Goal: Navigation & Orientation: Find specific page/section

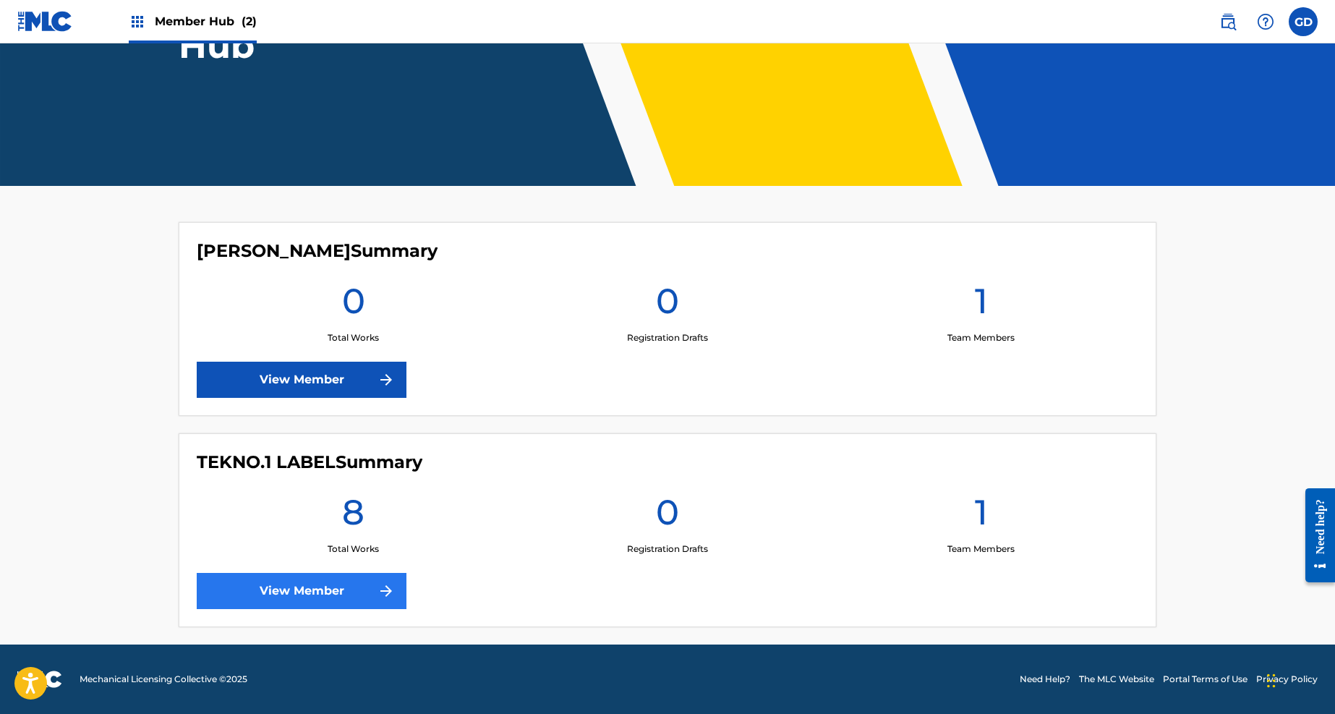
click at [289, 584] on link "View Member" at bounding box center [302, 591] width 210 height 36
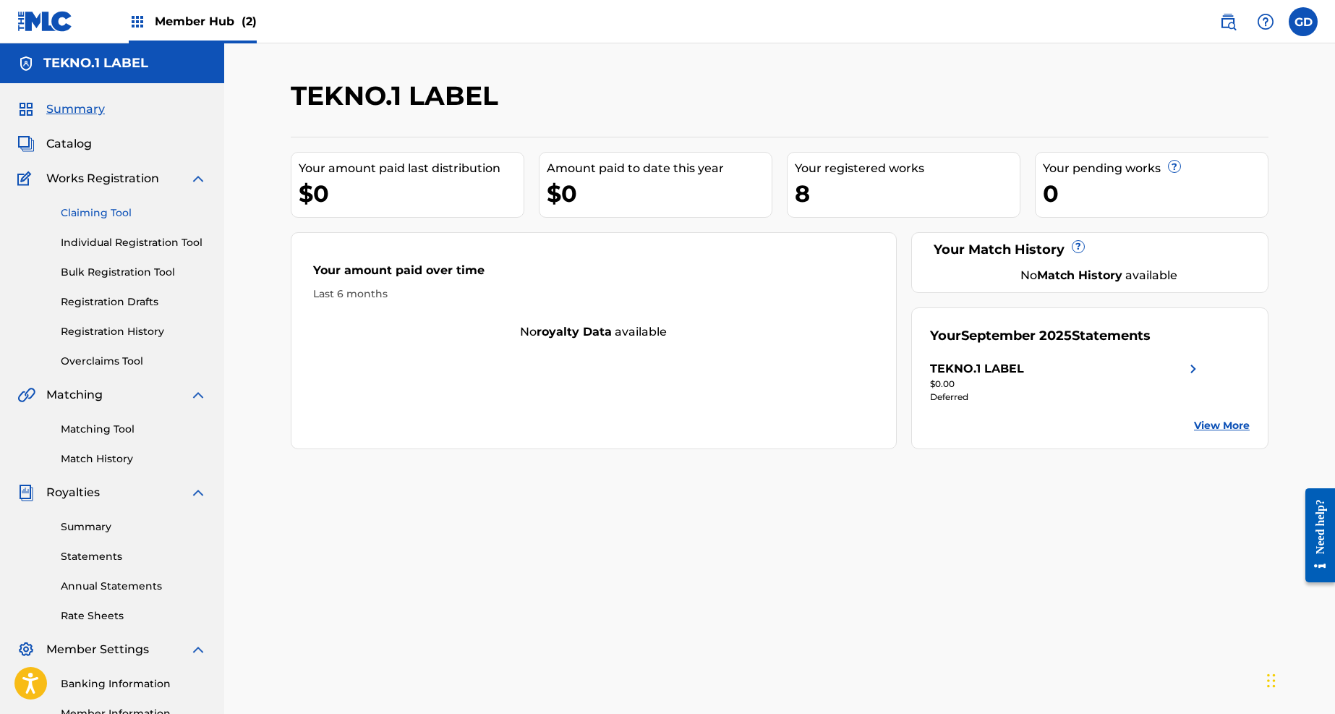
click at [119, 213] on link "Claiming Tool" at bounding box center [134, 212] width 146 height 15
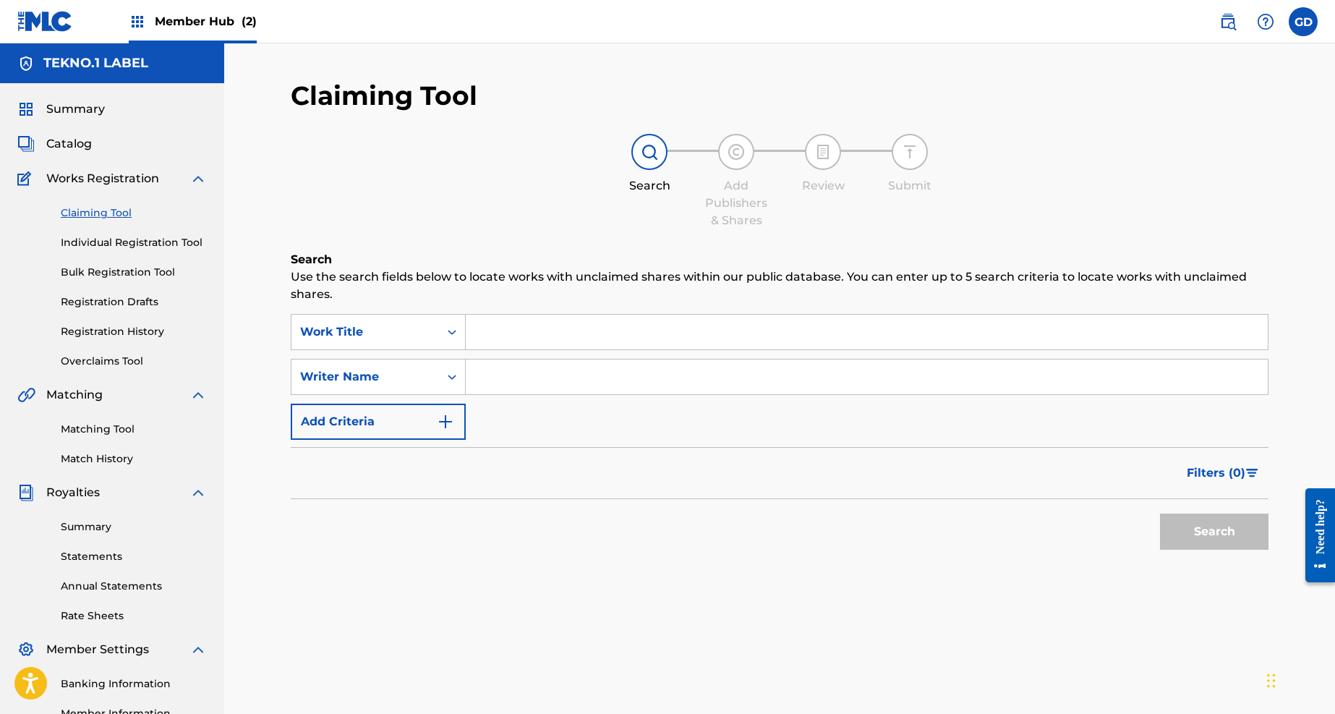
click at [129, 252] on div "Claiming Tool Individual Registration Tool Bulk Registration Tool Registration …" at bounding box center [111, 278] width 189 height 182
click at [135, 243] on link "Individual Registration Tool" at bounding box center [134, 242] width 146 height 15
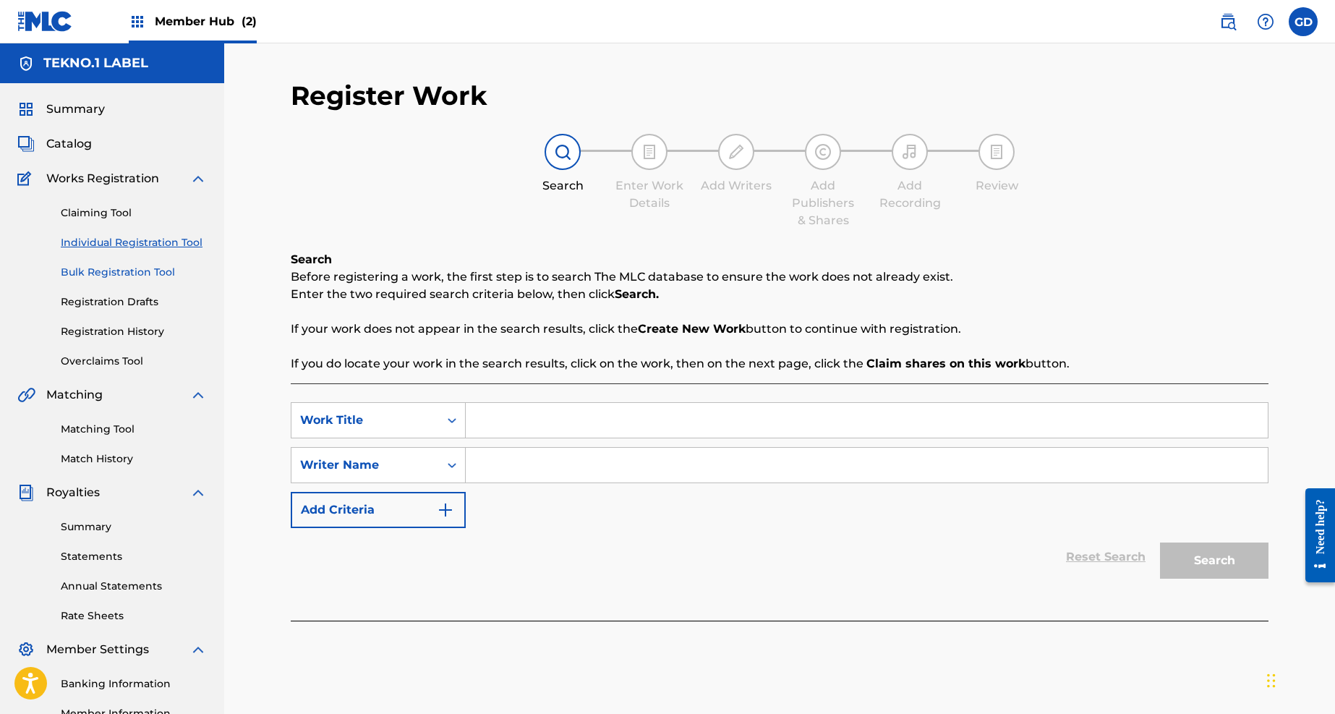
click at [124, 268] on link "Bulk Registration Tool" at bounding box center [134, 272] width 146 height 15
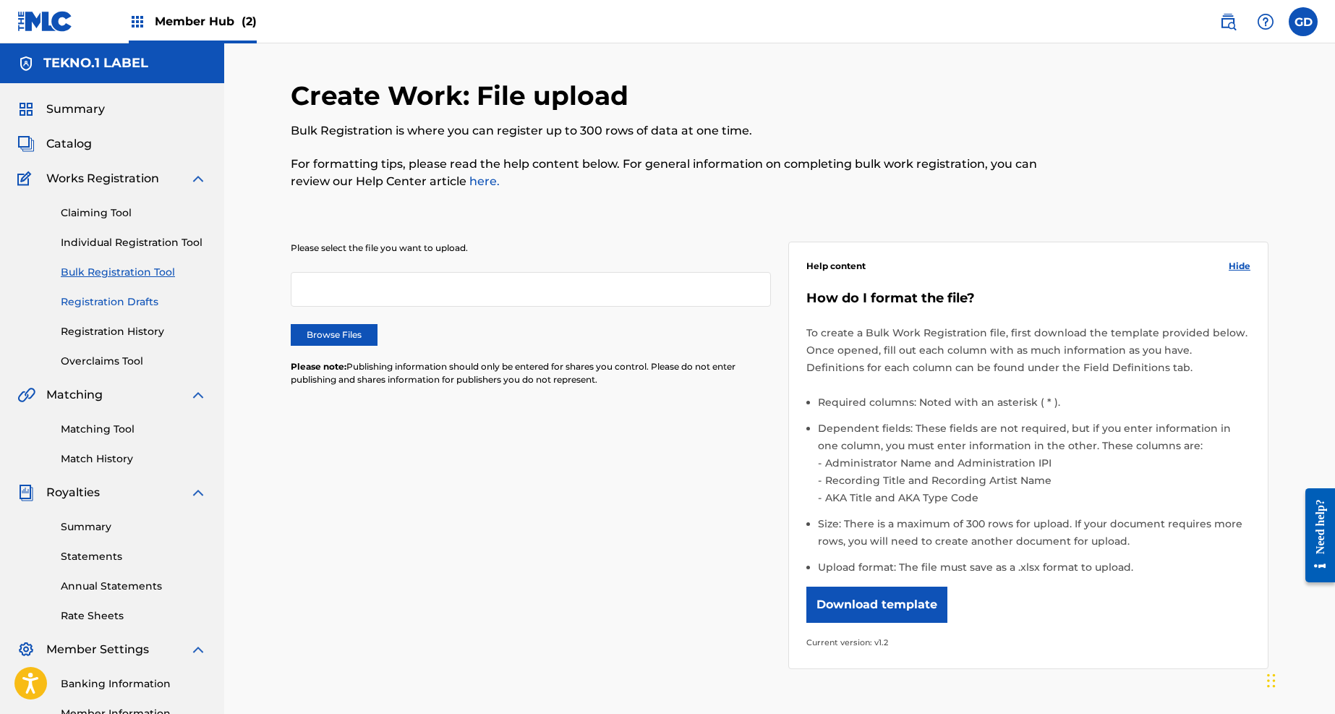
click at [95, 300] on link "Registration Drafts" at bounding box center [134, 301] width 146 height 15
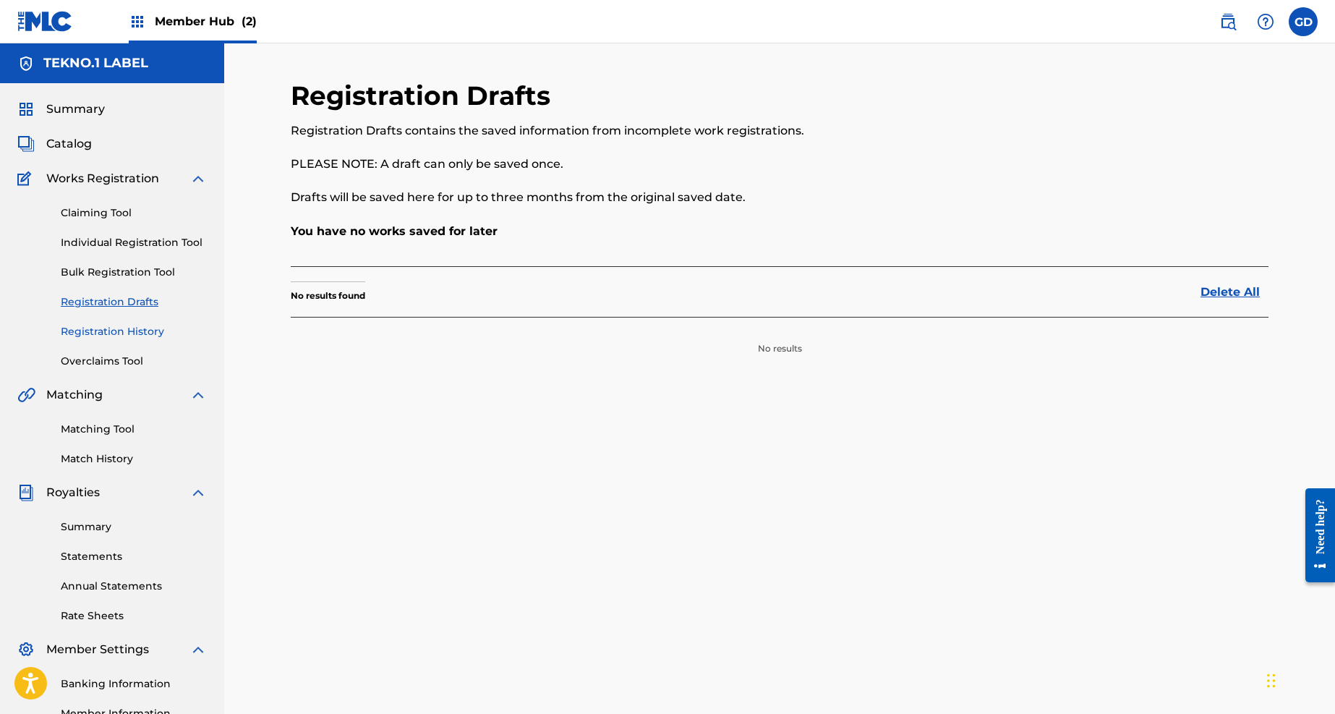
click at [91, 330] on link "Registration History" at bounding box center [134, 331] width 146 height 15
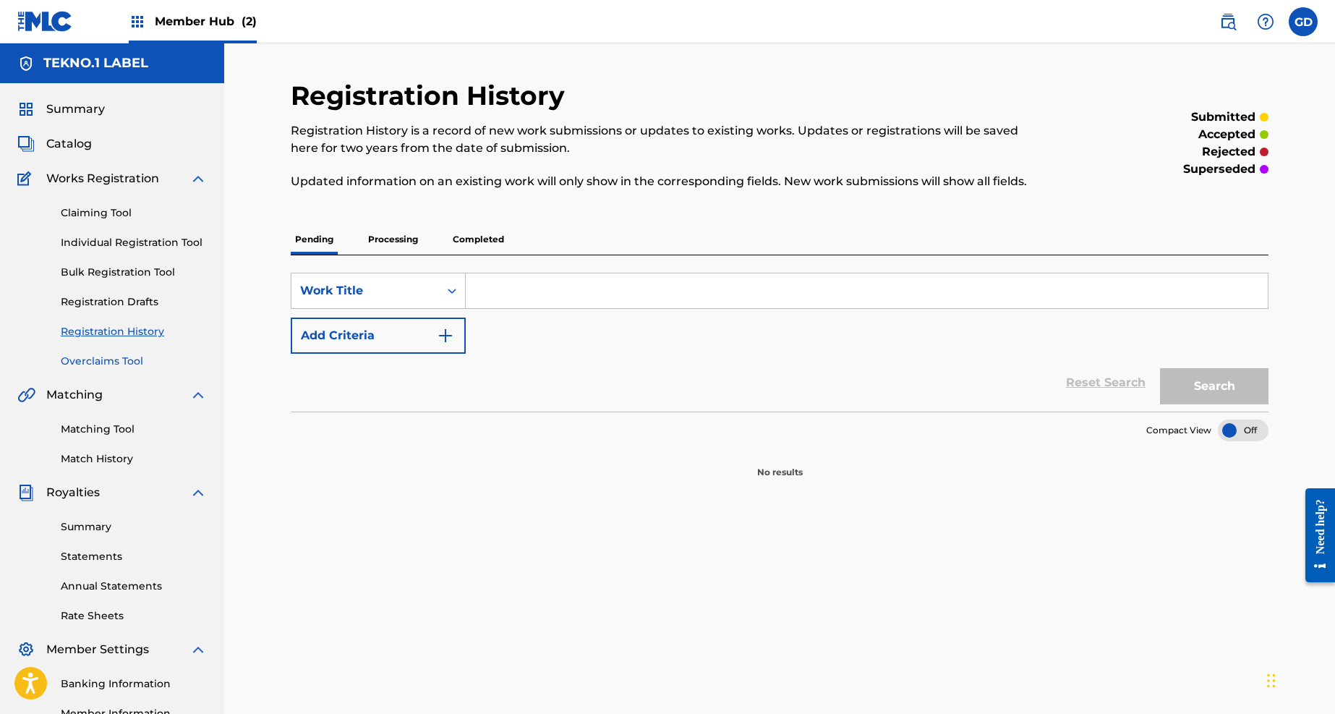
click at [88, 359] on link "Overclaims Tool" at bounding box center [134, 361] width 146 height 15
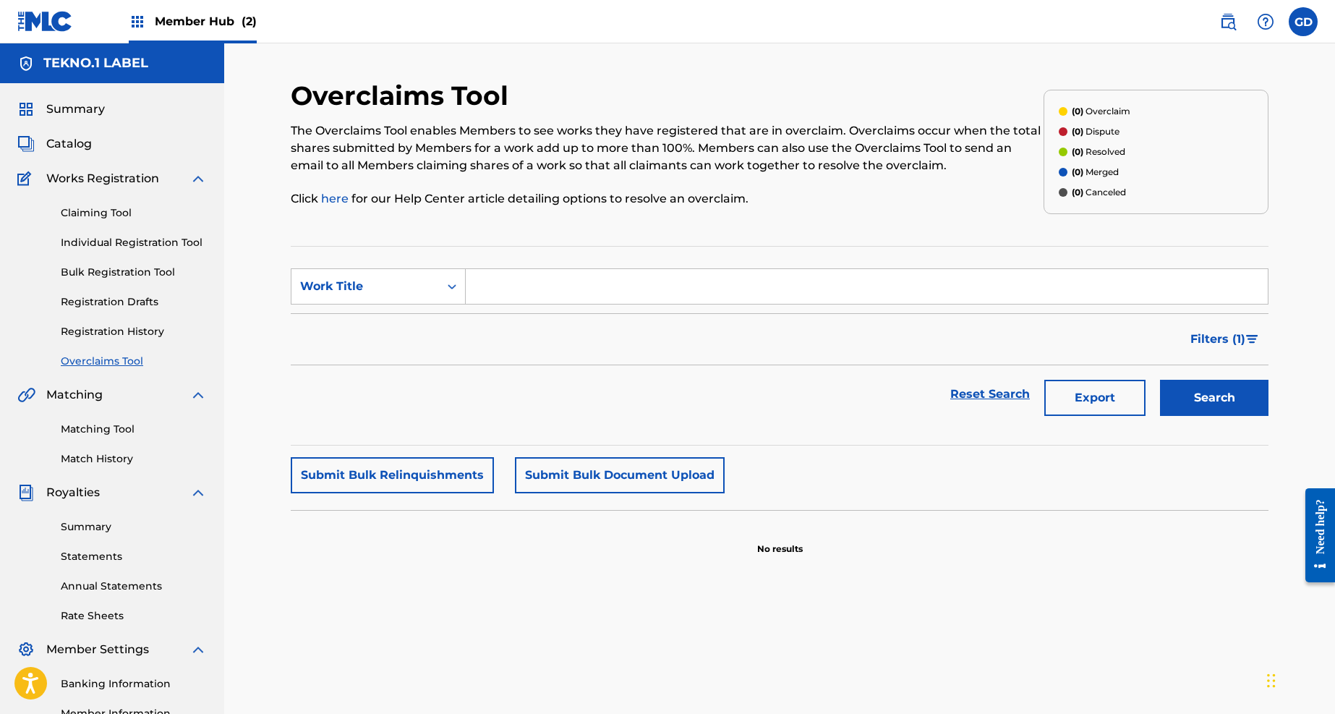
click at [104, 411] on div "Matching Tool Match History" at bounding box center [111, 435] width 189 height 63
click at [101, 418] on div "Matching Tool Match History" at bounding box center [111, 435] width 189 height 63
click at [105, 430] on link "Matching Tool" at bounding box center [134, 429] width 146 height 15
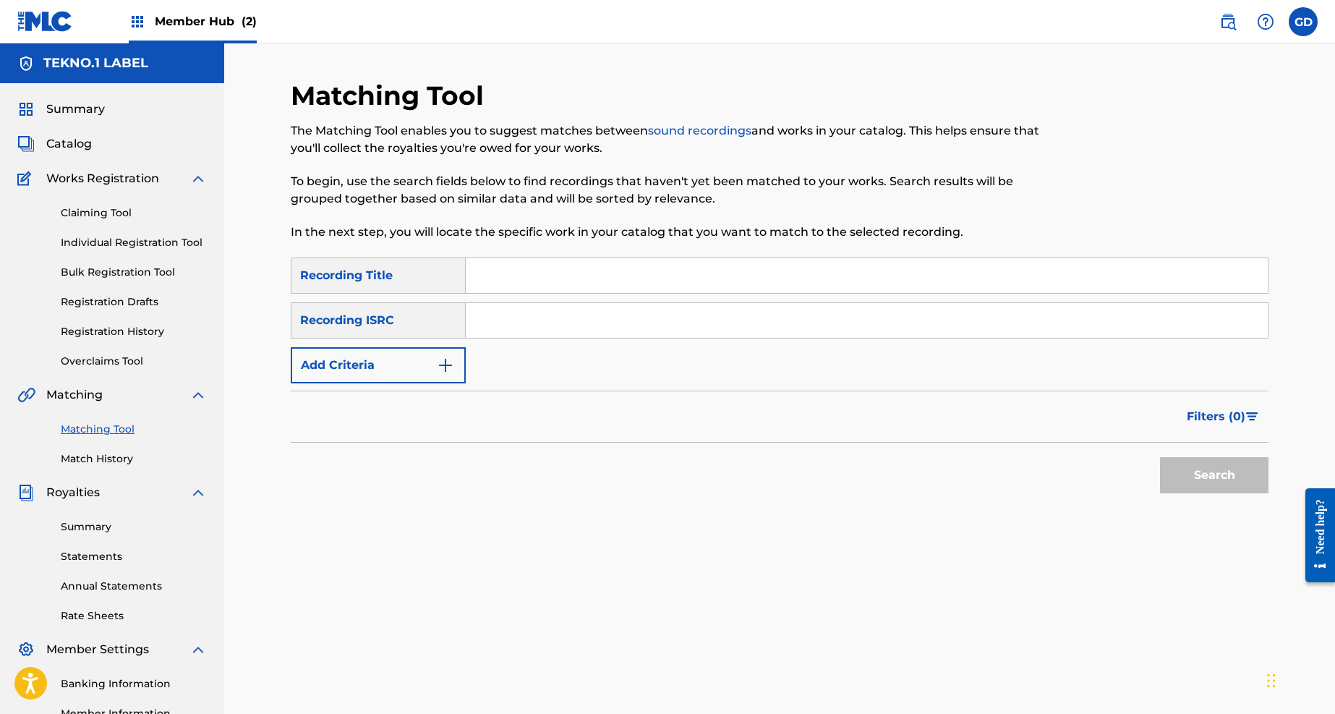
click at [106, 448] on div "Matching Tool Match History" at bounding box center [111, 435] width 189 height 63
click at [111, 456] on link "Match History" at bounding box center [134, 458] width 146 height 15
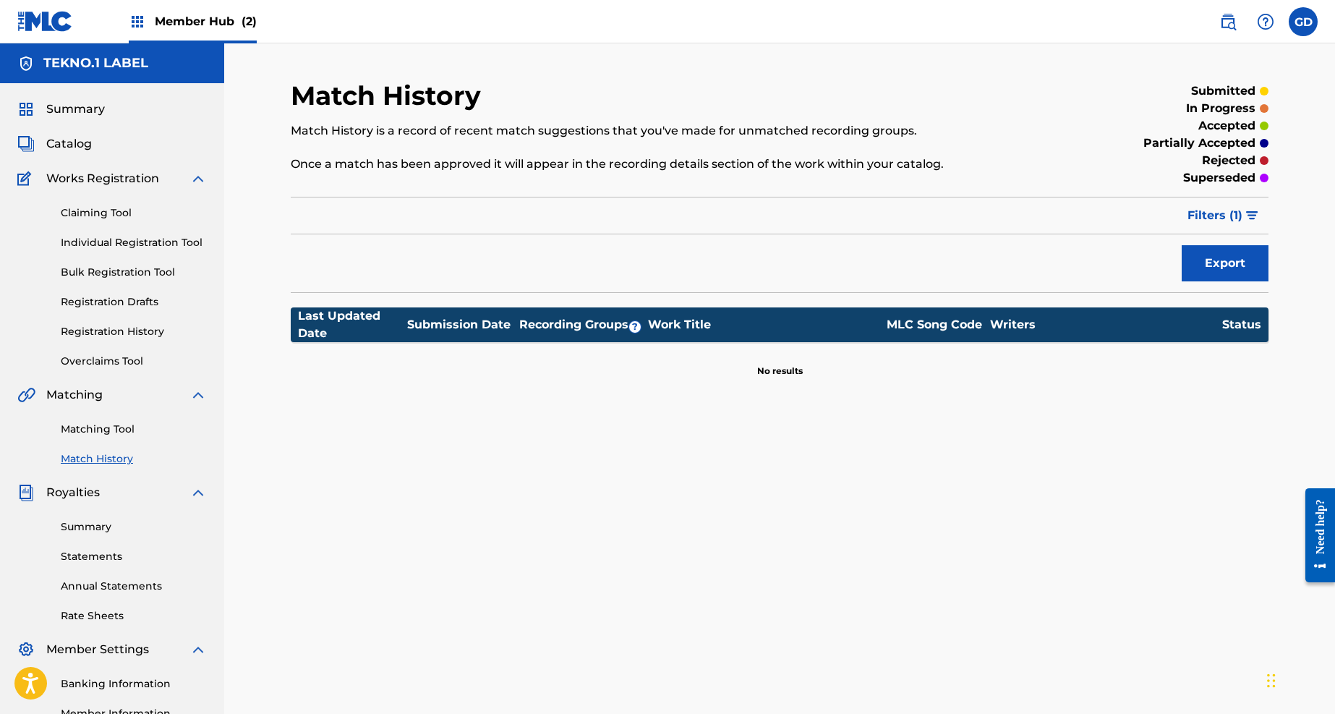
click at [85, 539] on div "Summary Statements Annual Statements Rate Sheets" at bounding box center [111, 562] width 189 height 122
click at [90, 533] on link "Summary" at bounding box center [134, 526] width 146 height 15
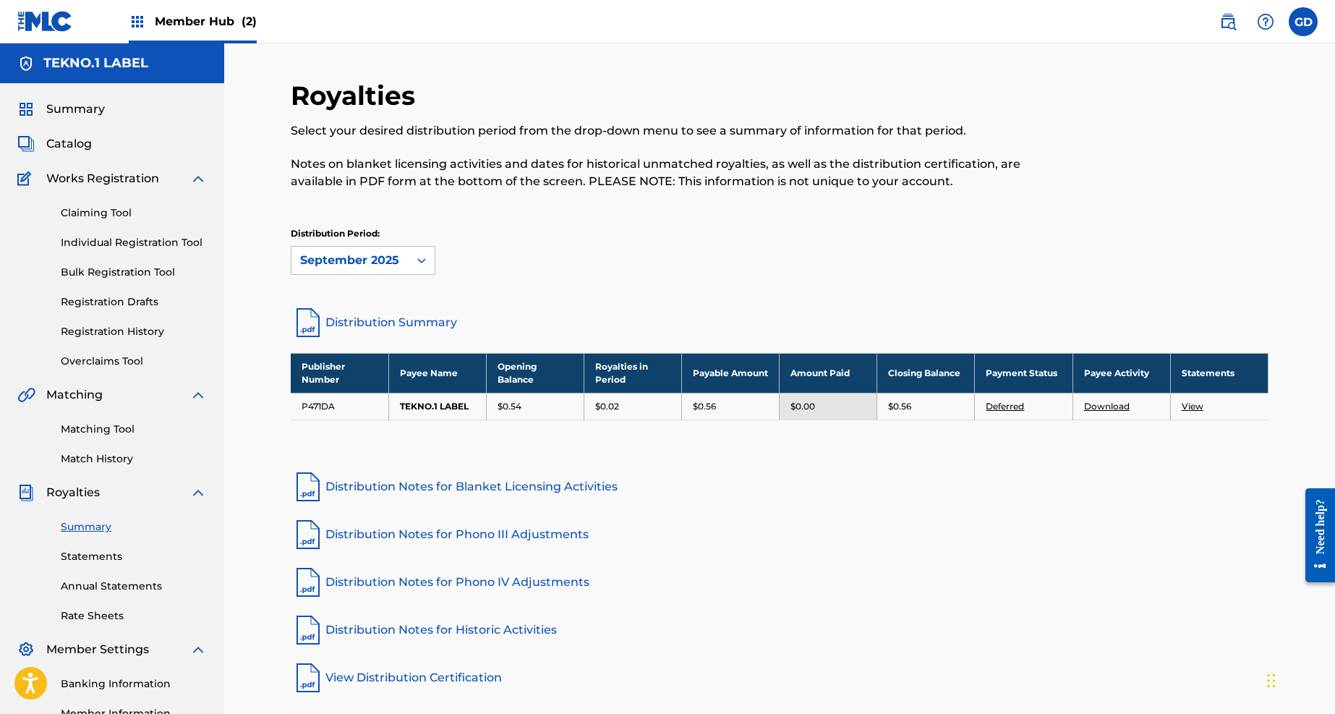
click at [1014, 408] on link "Deferred" at bounding box center [1005, 406] width 38 height 11
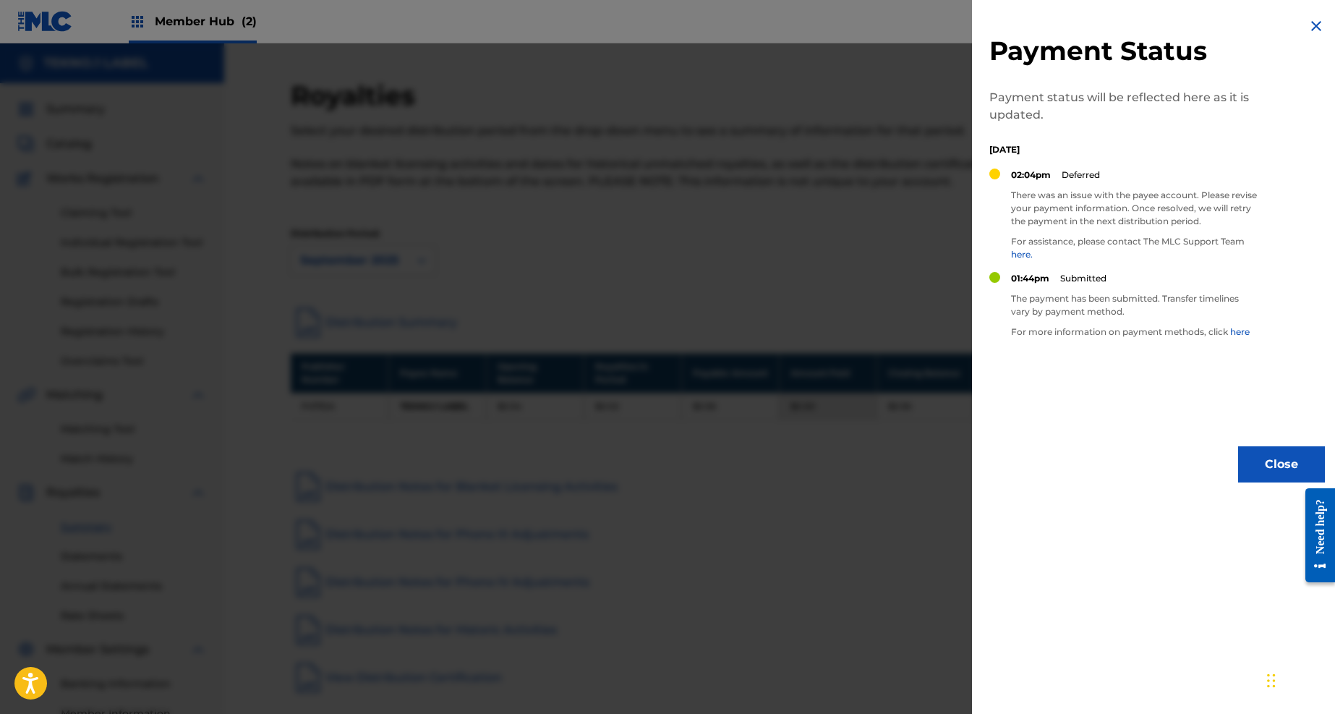
click at [851, 249] on div at bounding box center [667, 400] width 1335 height 714
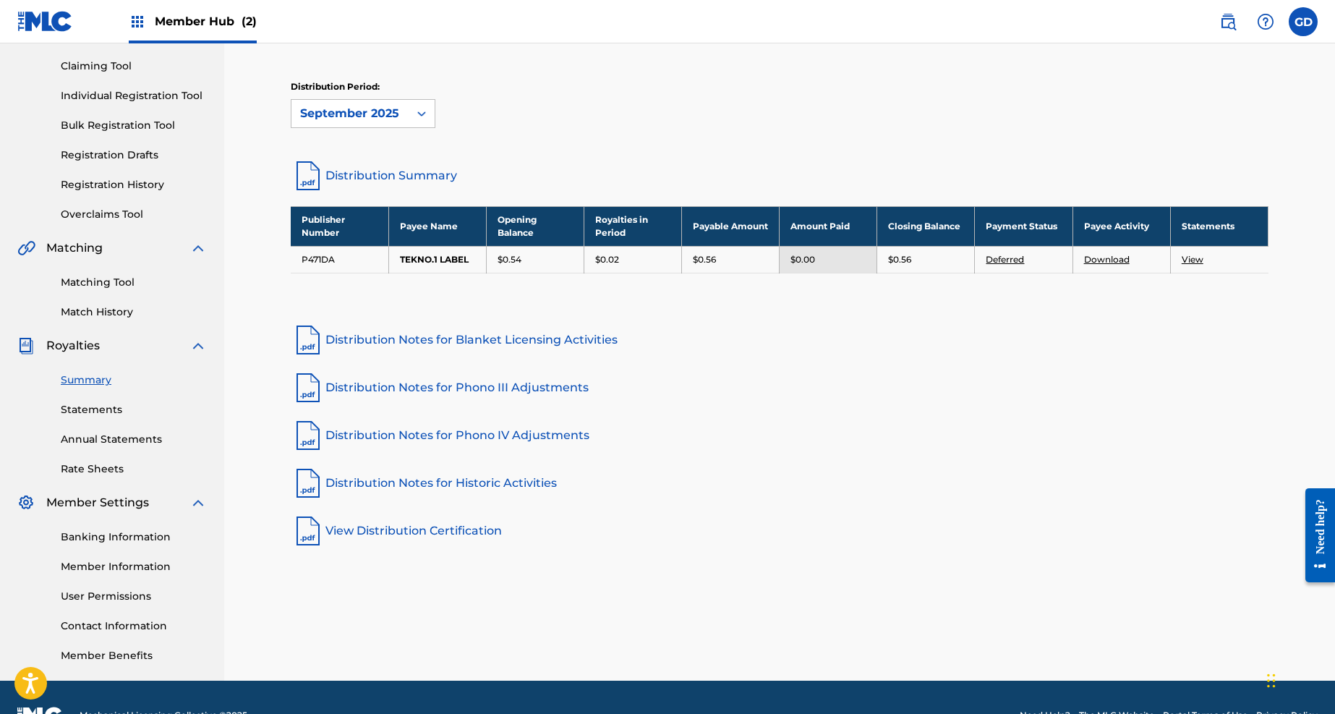
scroll to position [183, 0]
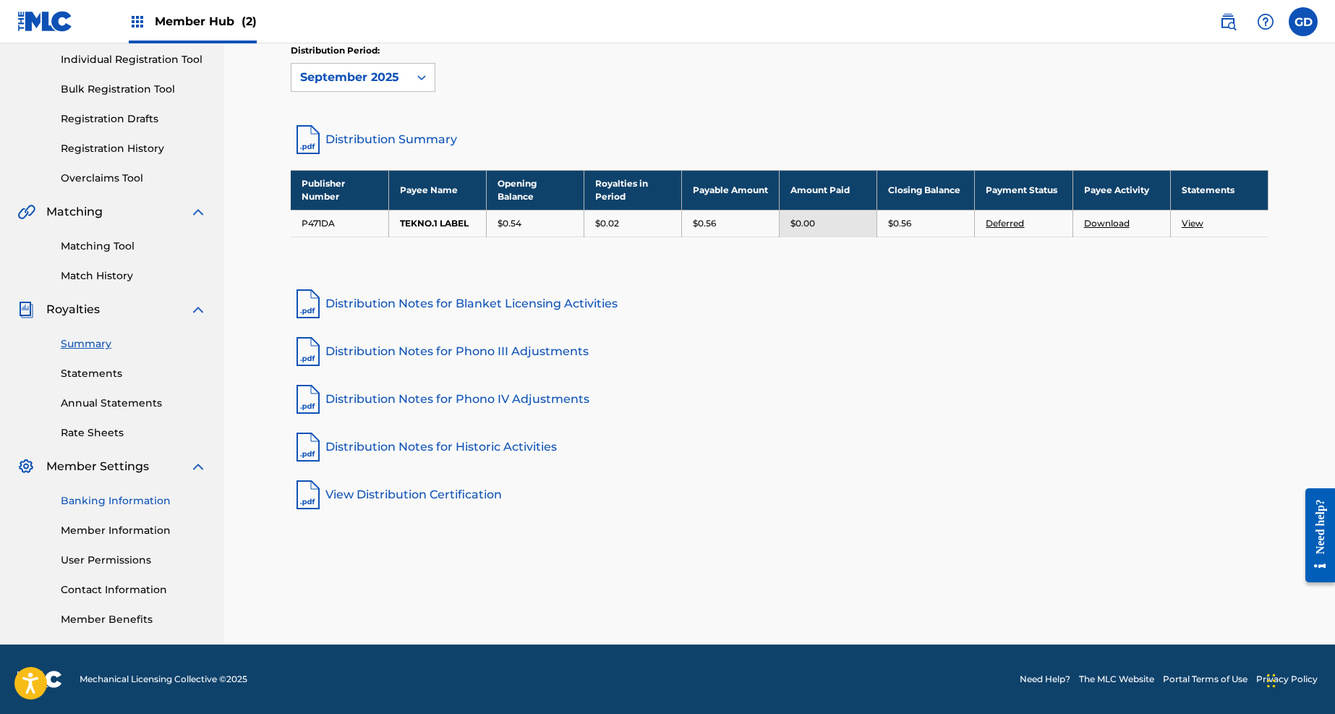
click at [103, 505] on link "Banking Information" at bounding box center [134, 500] width 146 height 15
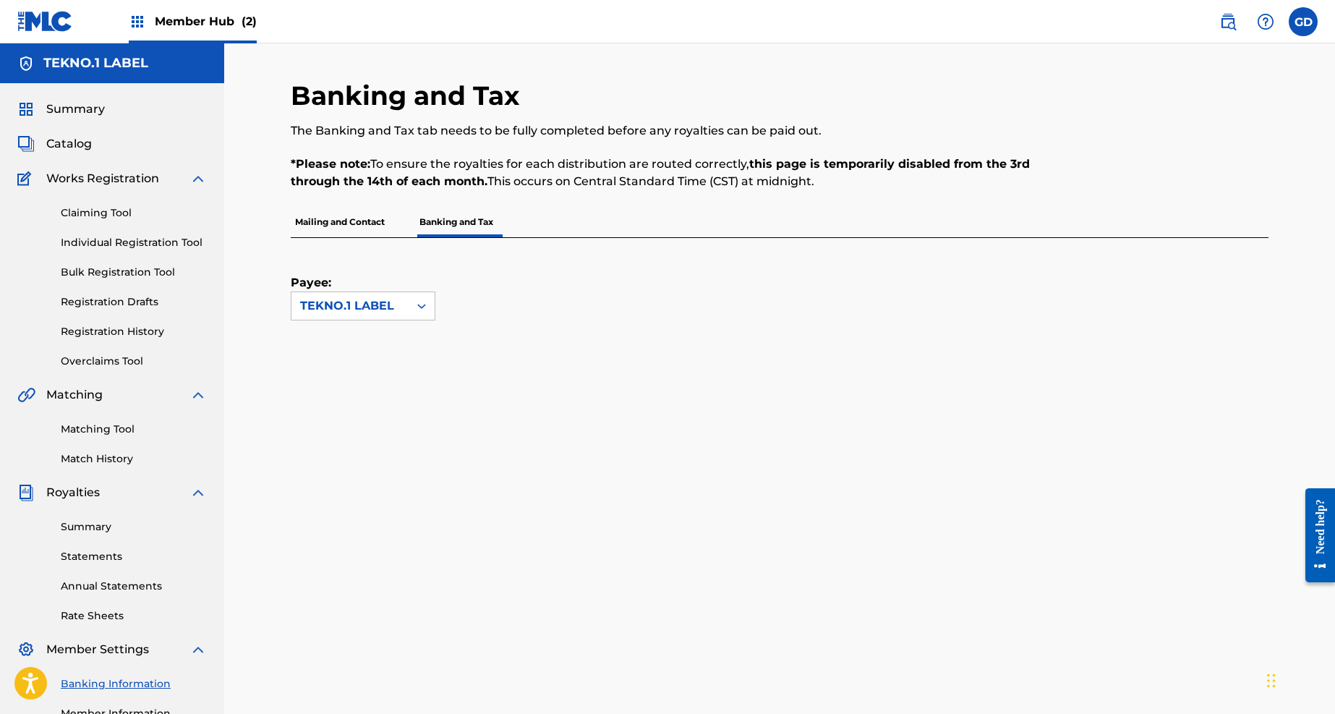
click at [67, 506] on div "Summary Statements Annual Statements Rate Sheets" at bounding box center [111, 562] width 189 height 122
click at [87, 529] on link "Summary" at bounding box center [134, 526] width 146 height 15
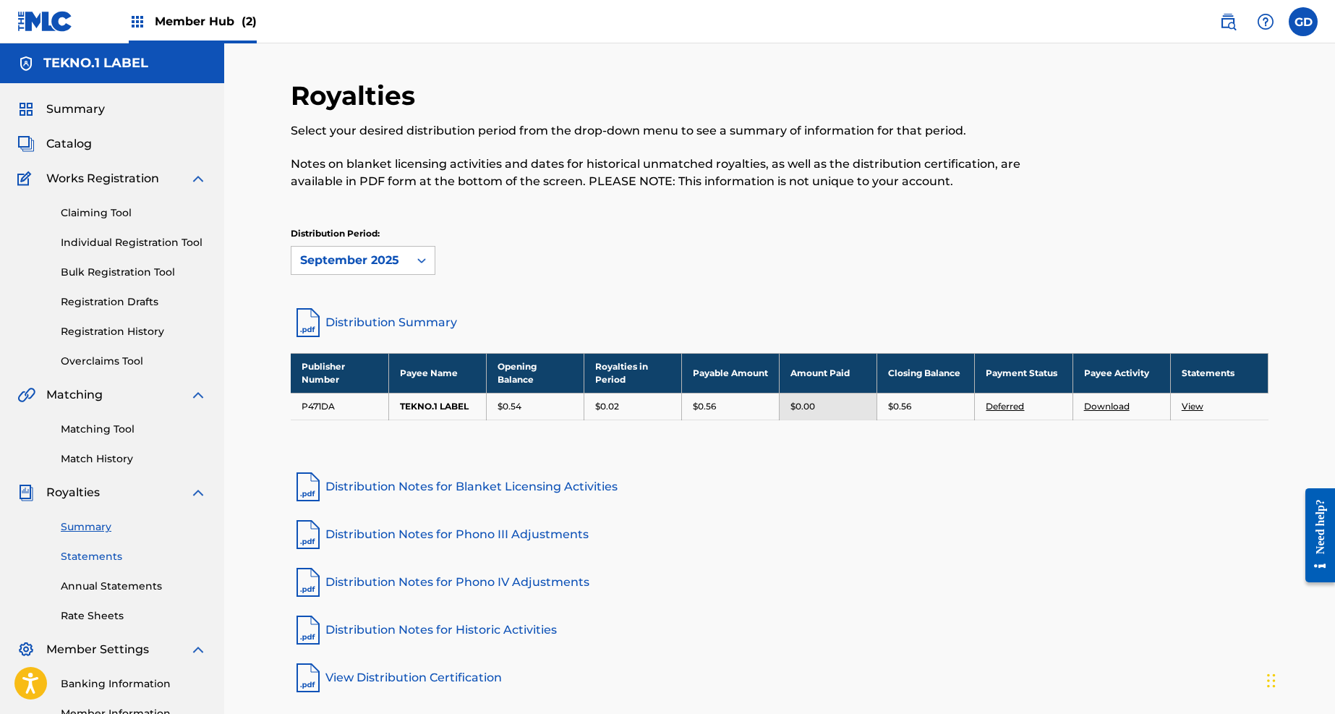
click at [93, 559] on link "Statements" at bounding box center [134, 556] width 146 height 15
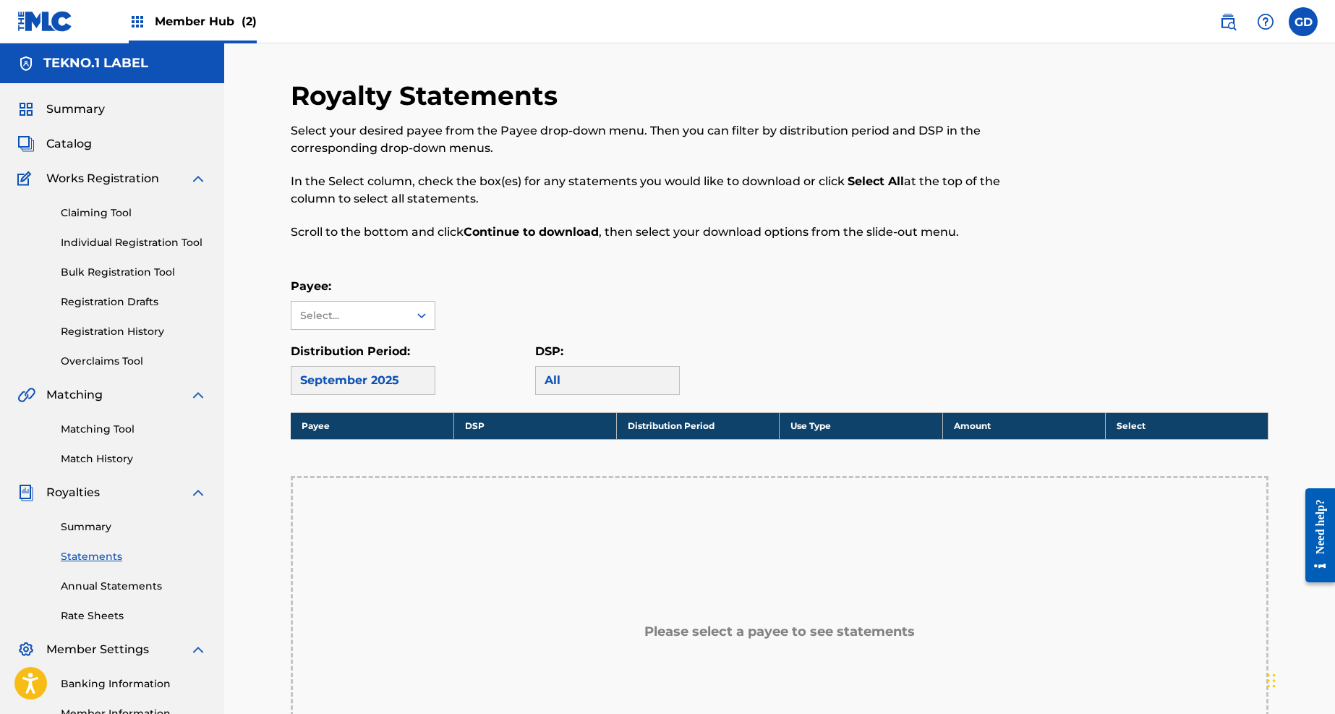
click at [113, 600] on div "Summary Statements Annual Statements Rate Sheets" at bounding box center [111, 562] width 189 height 122
click at [116, 593] on link "Annual Statements" at bounding box center [134, 585] width 146 height 15
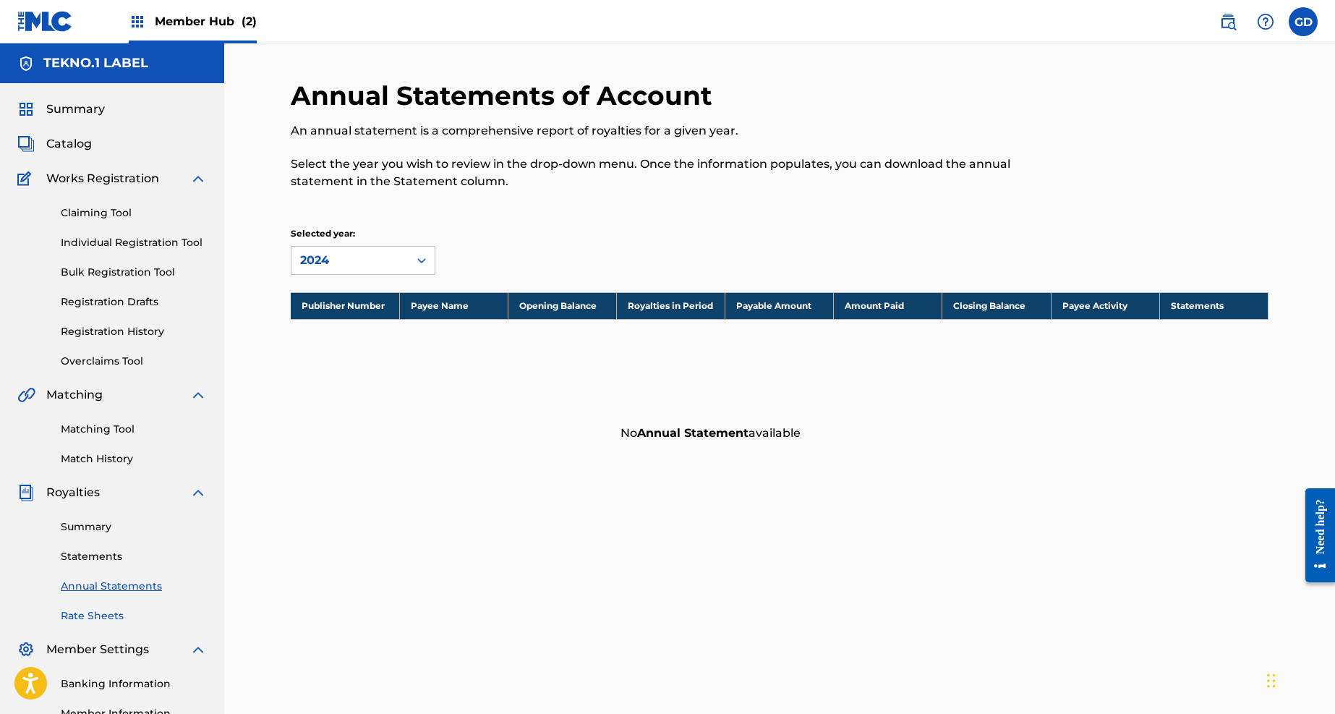
click at [102, 618] on link "Rate Sheets" at bounding box center [134, 615] width 146 height 15
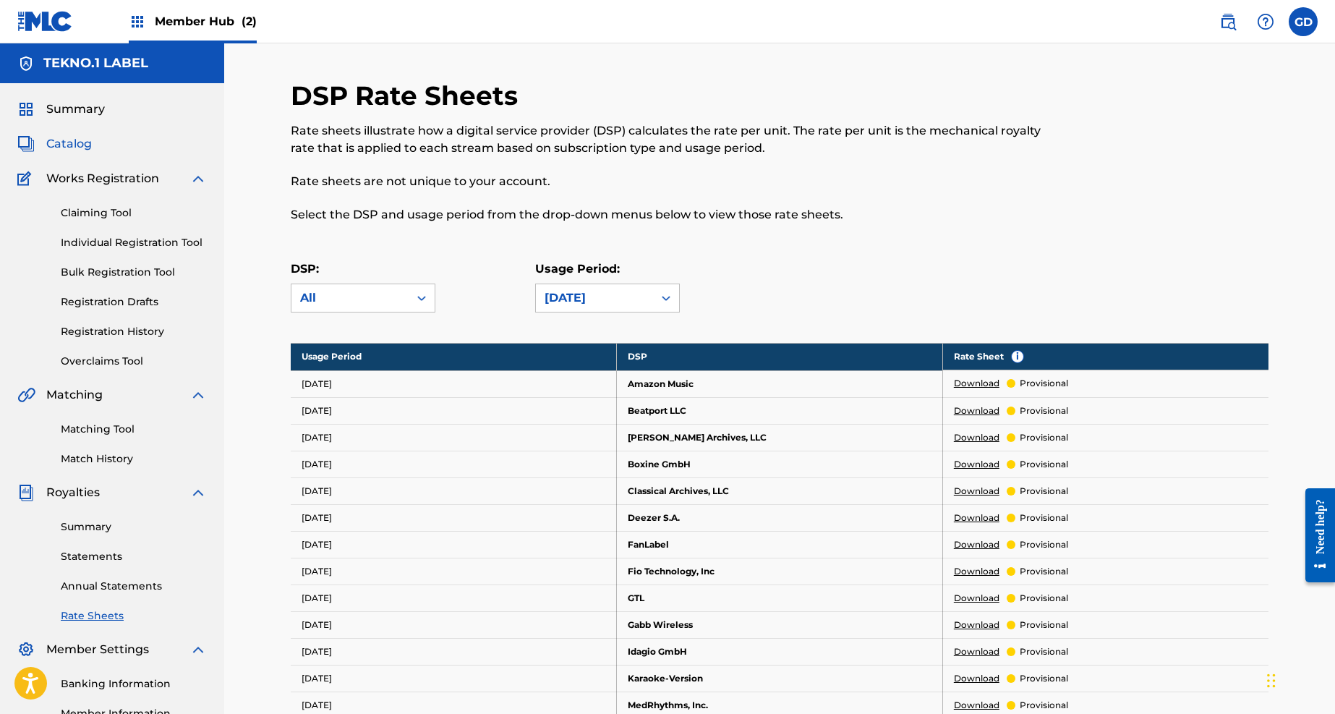
click at [82, 149] on span "Catalog" at bounding box center [69, 143] width 46 height 17
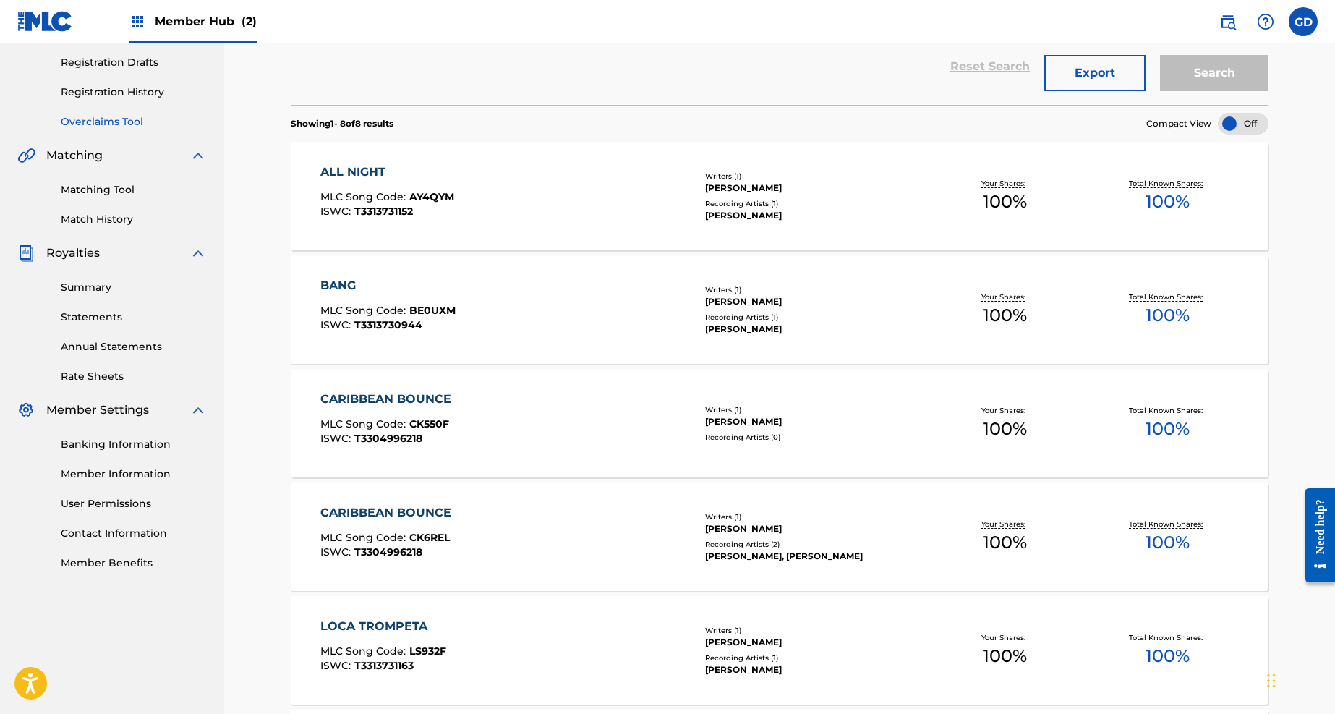
scroll to position [82, 0]
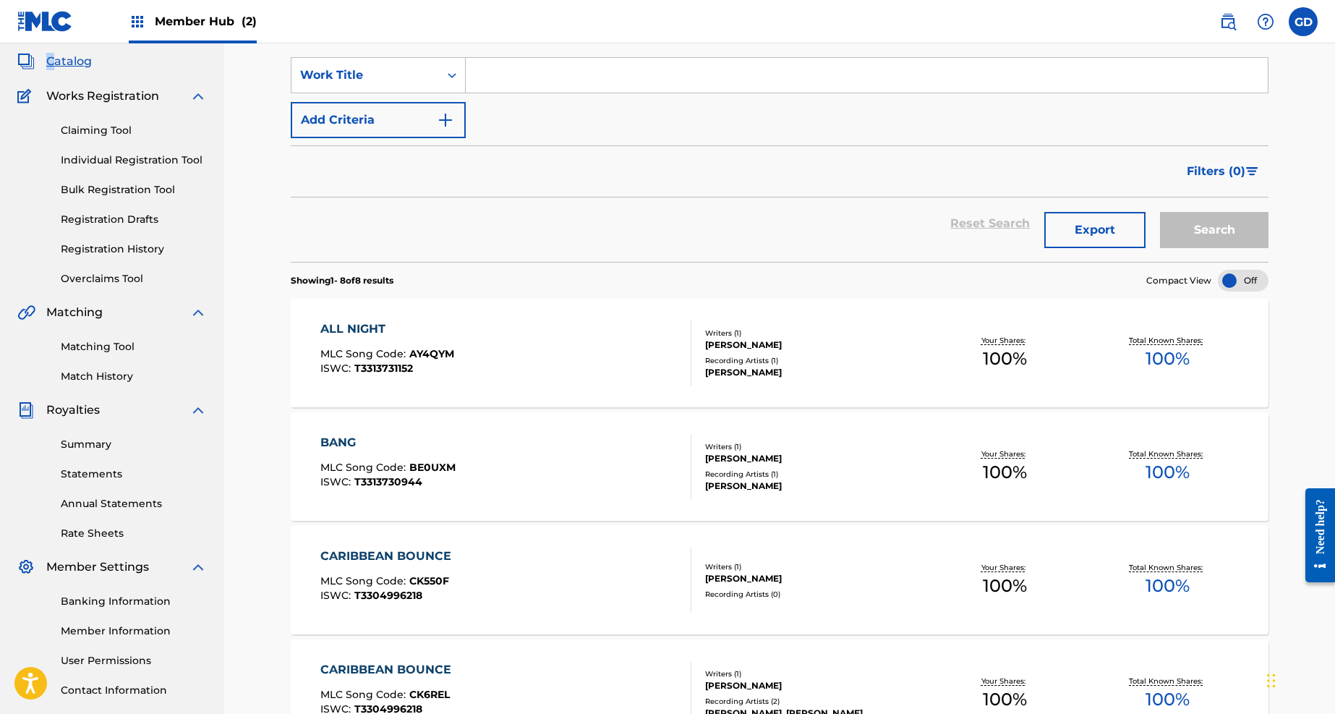
click at [54, 54] on div "Summary Catalog Works Registration Claiming Tool Individual Registration Tool B…" at bounding box center [112, 373] width 224 height 744
click at [72, 444] on link "Summary" at bounding box center [134, 444] width 146 height 15
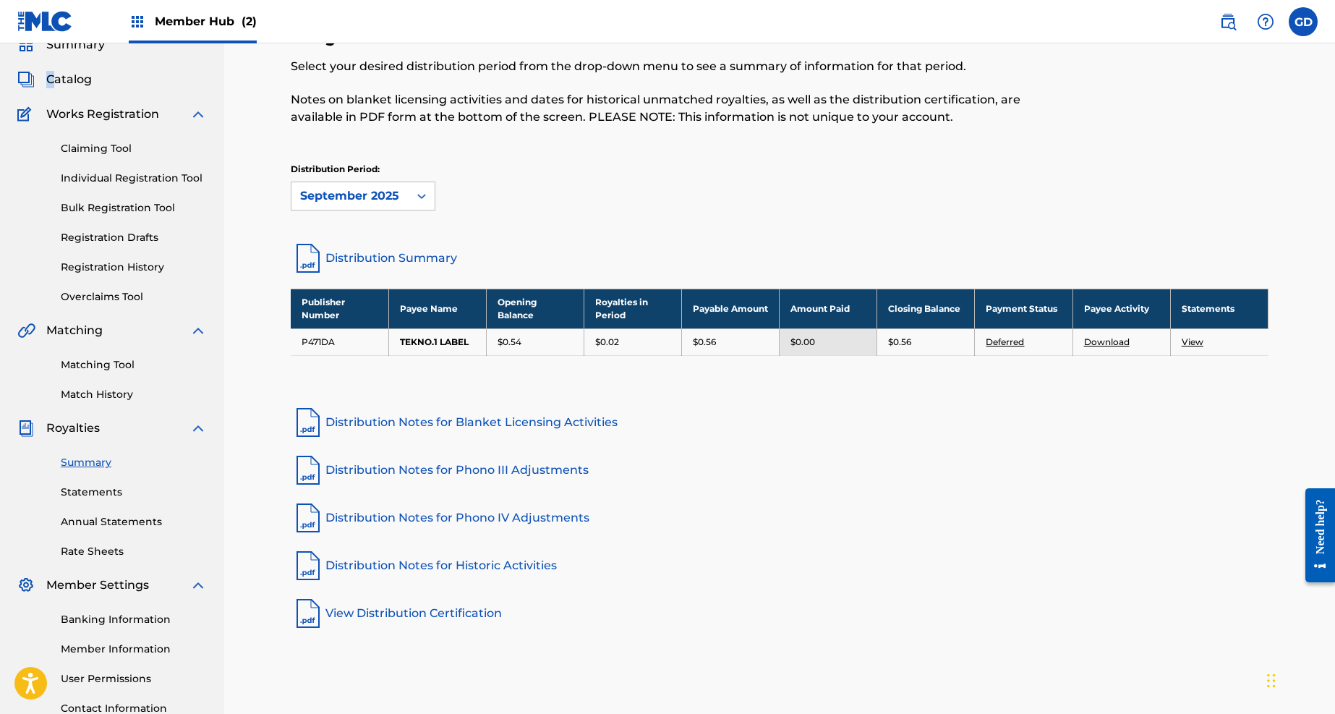
scroll to position [67, 0]
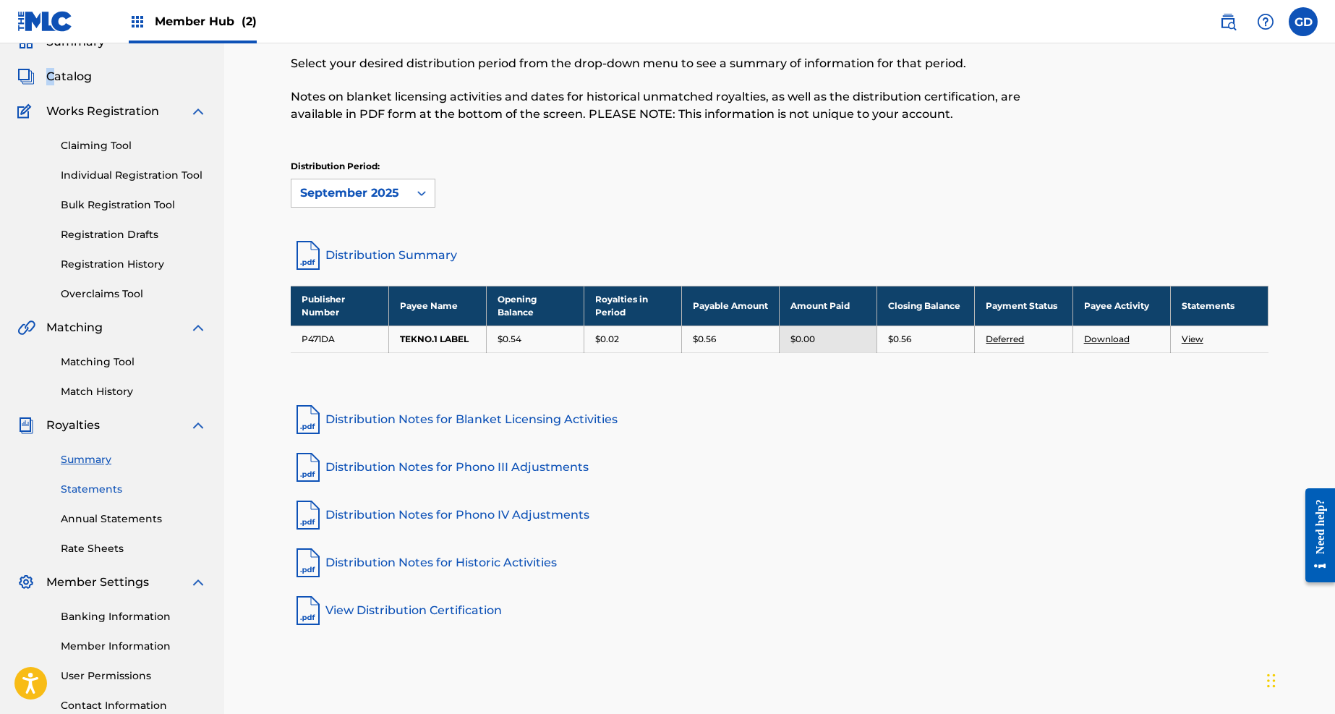
click at [85, 490] on link "Statements" at bounding box center [134, 489] width 146 height 15
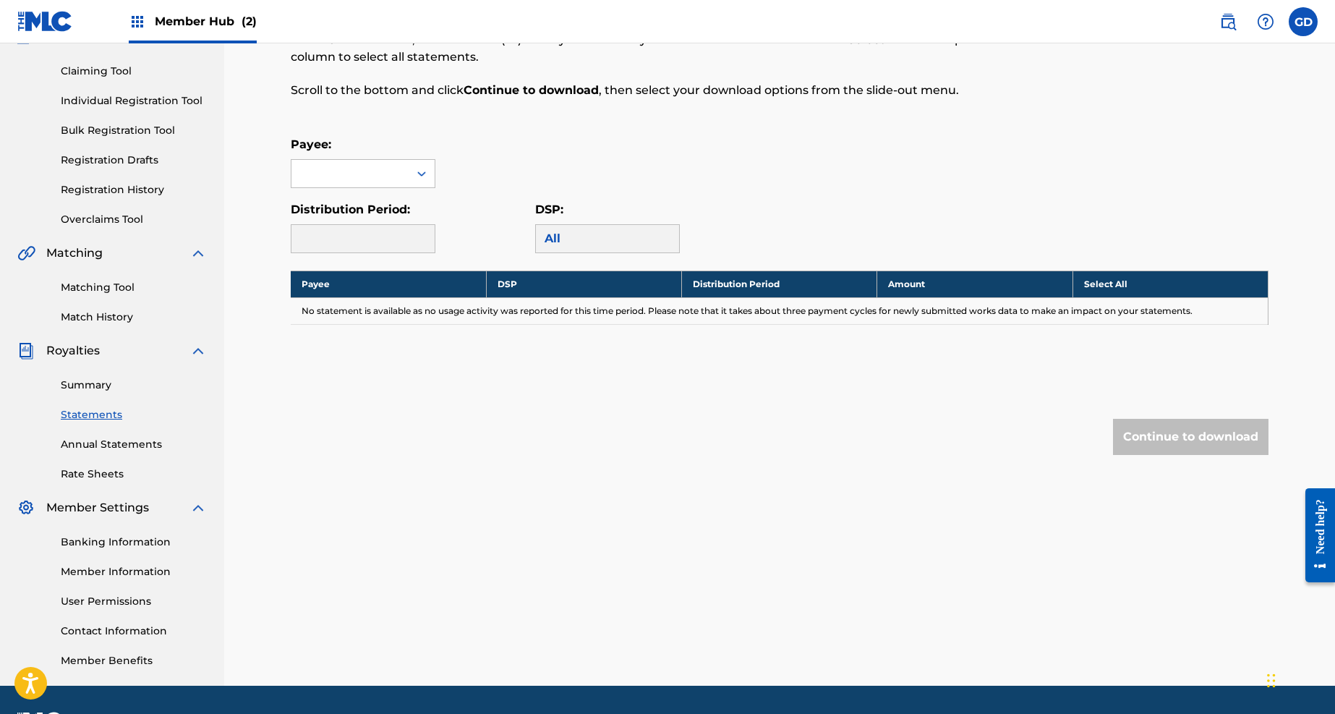
scroll to position [183, 0]
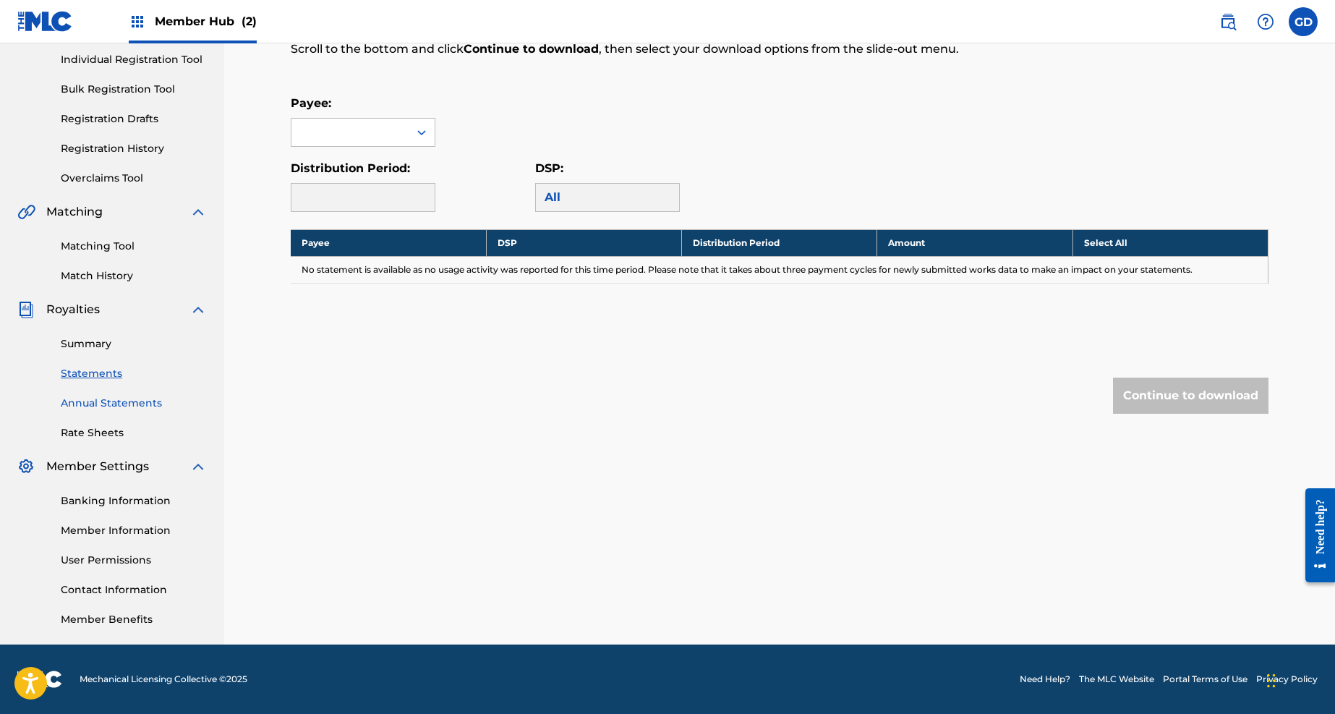
click at [108, 403] on link "Annual Statements" at bounding box center [134, 403] width 146 height 15
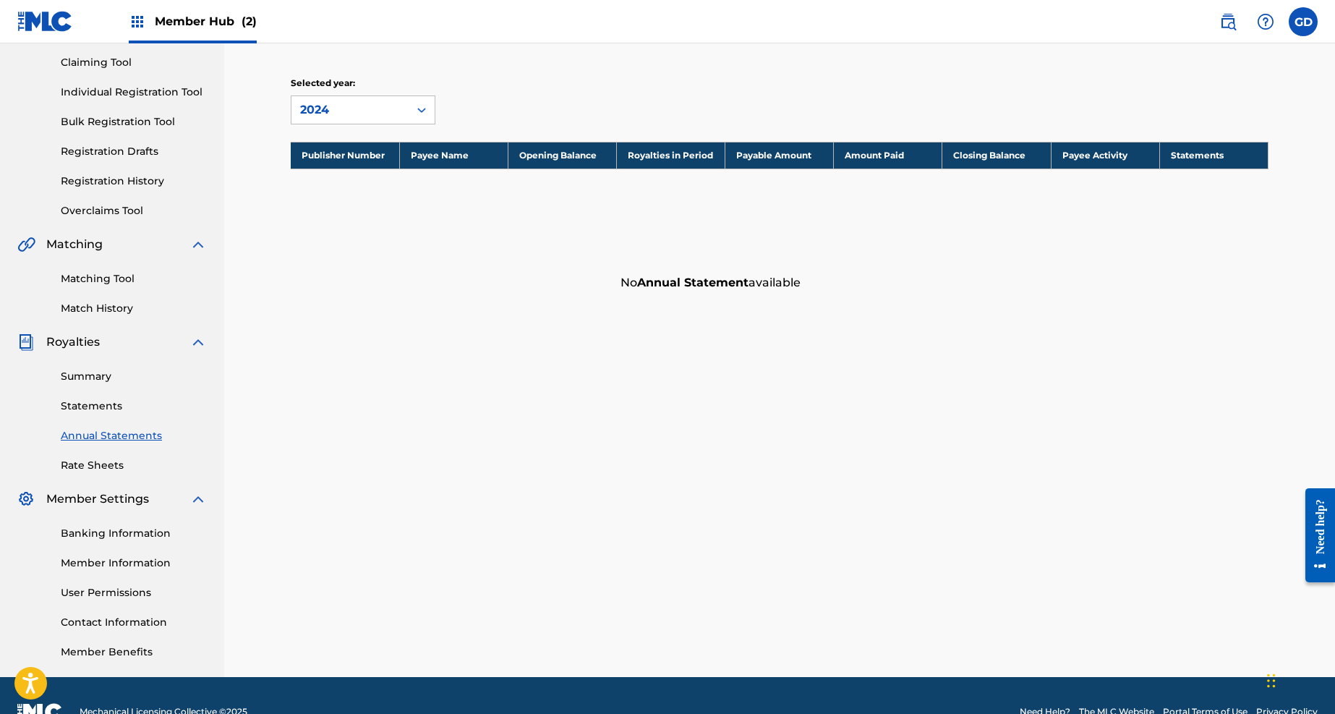
scroll to position [183, 0]
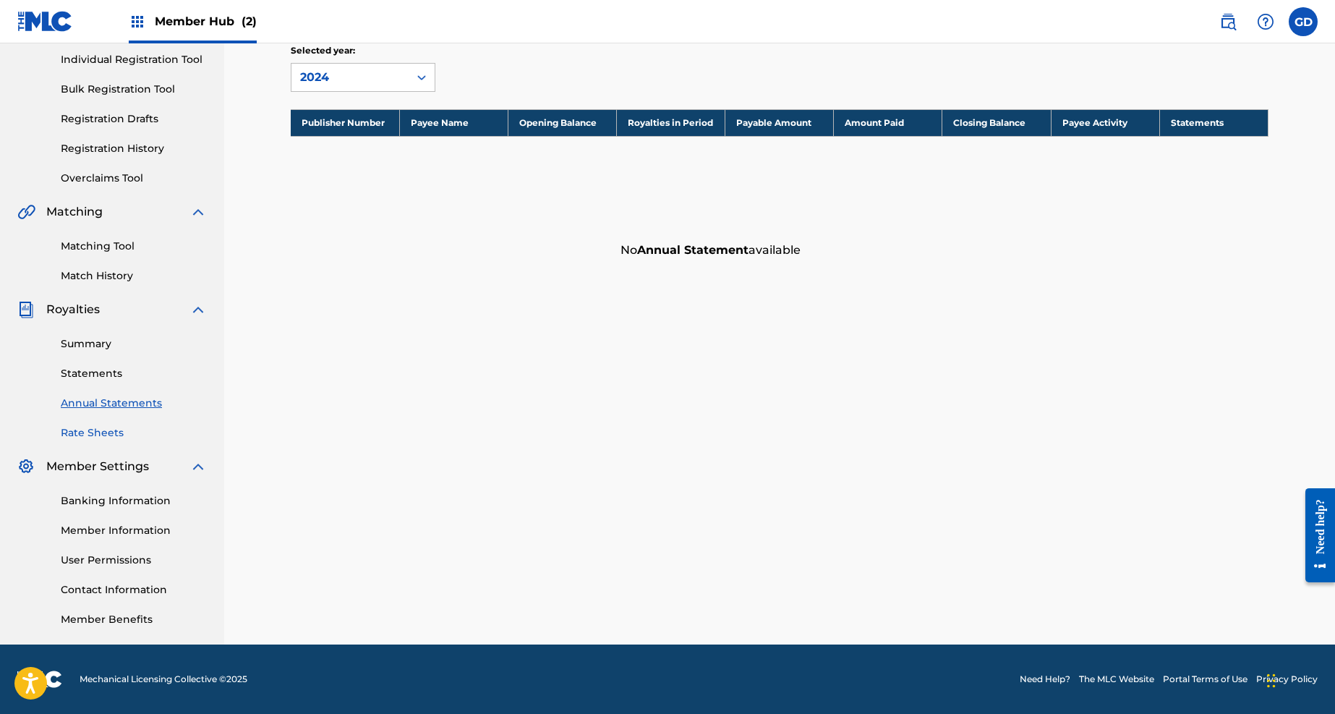
click at [101, 436] on link "Rate Sheets" at bounding box center [134, 432] width 146 height 15
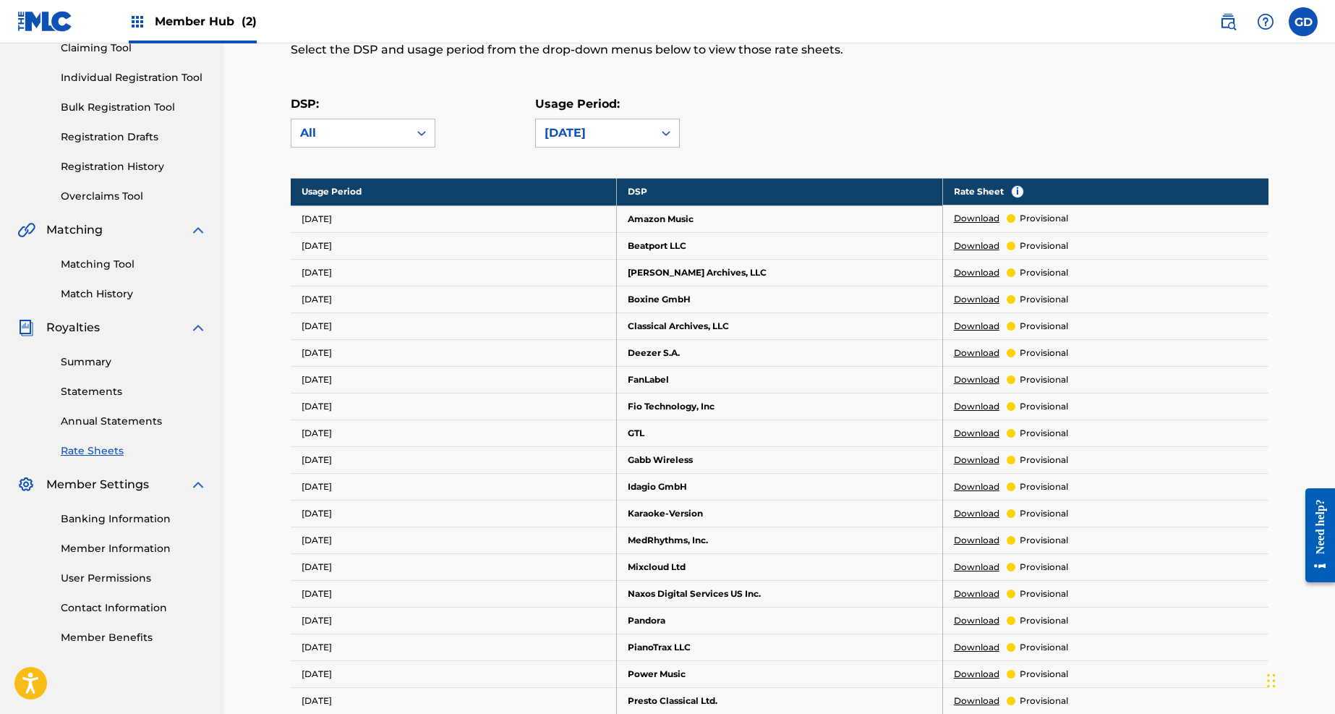
scroll to position [146, 0]
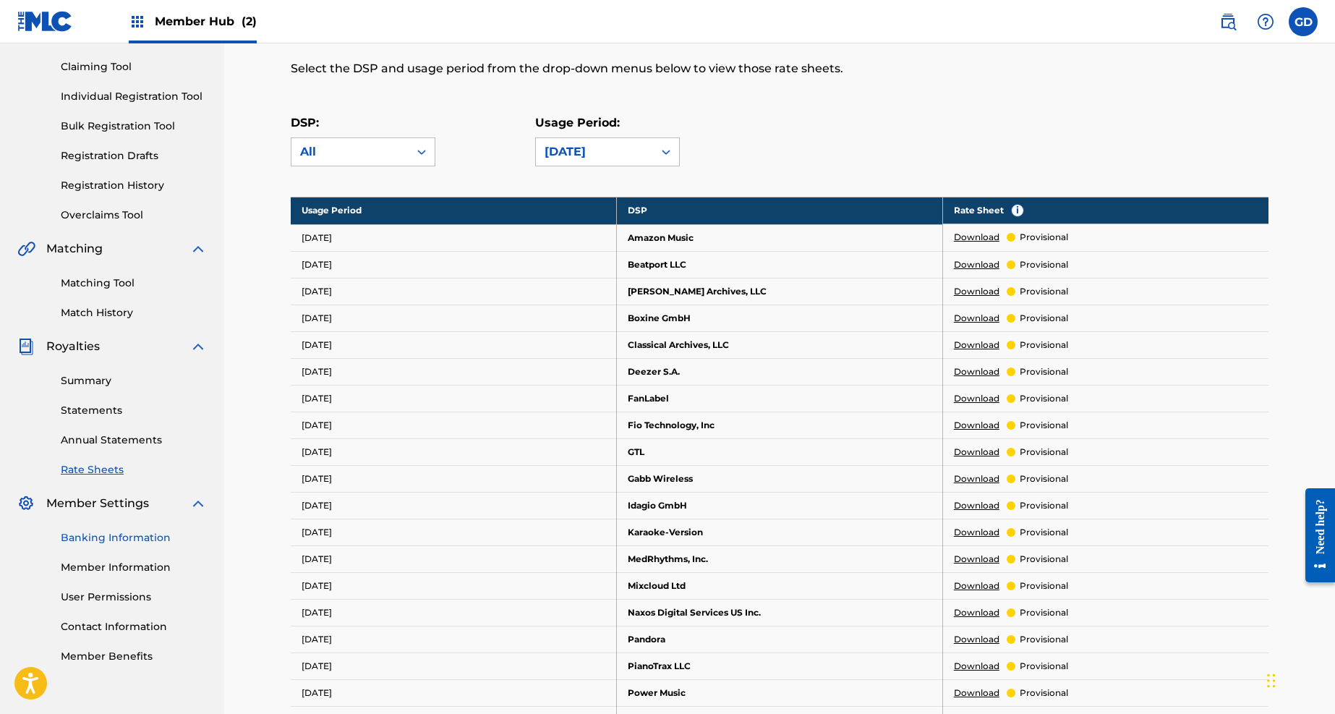
click at [109, 542] on link "Banking Information" at bounding box center [134, 537] width 146 height 15
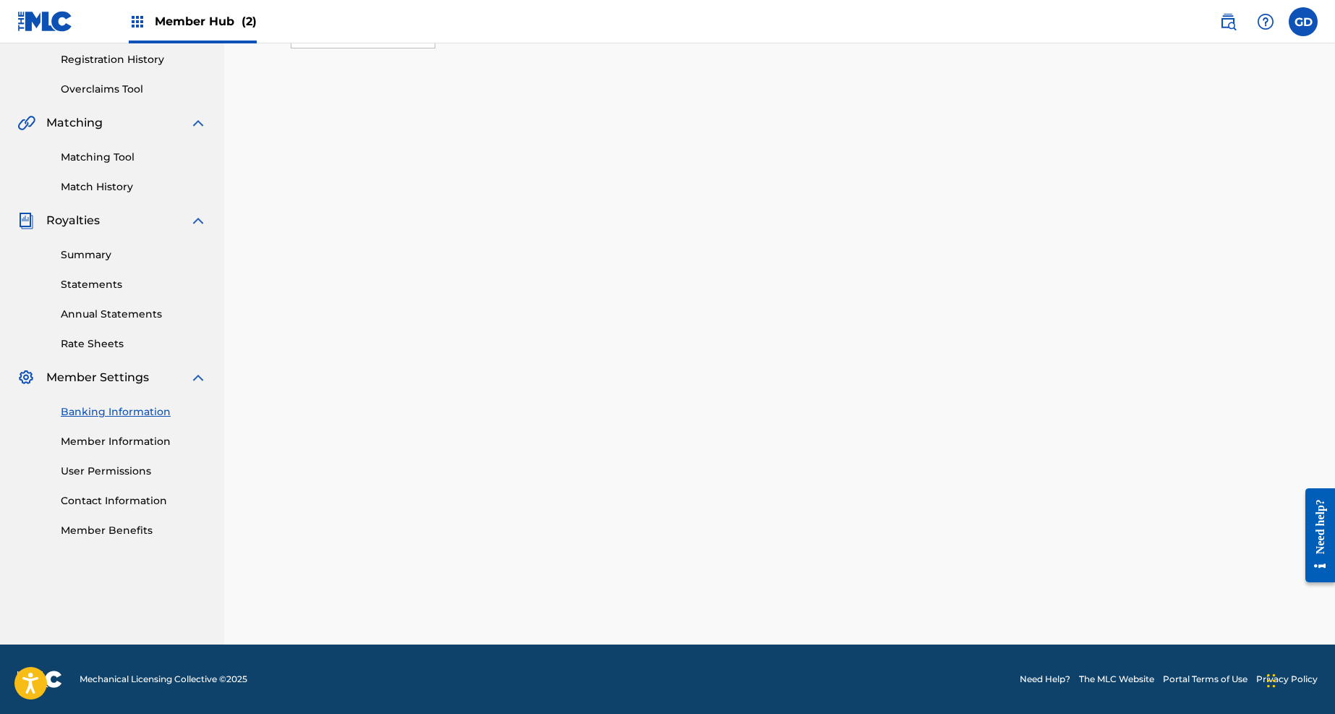
scroll to position [272, 0]
